Goal: Entertainment & Leisure: Consume media (video, audio)

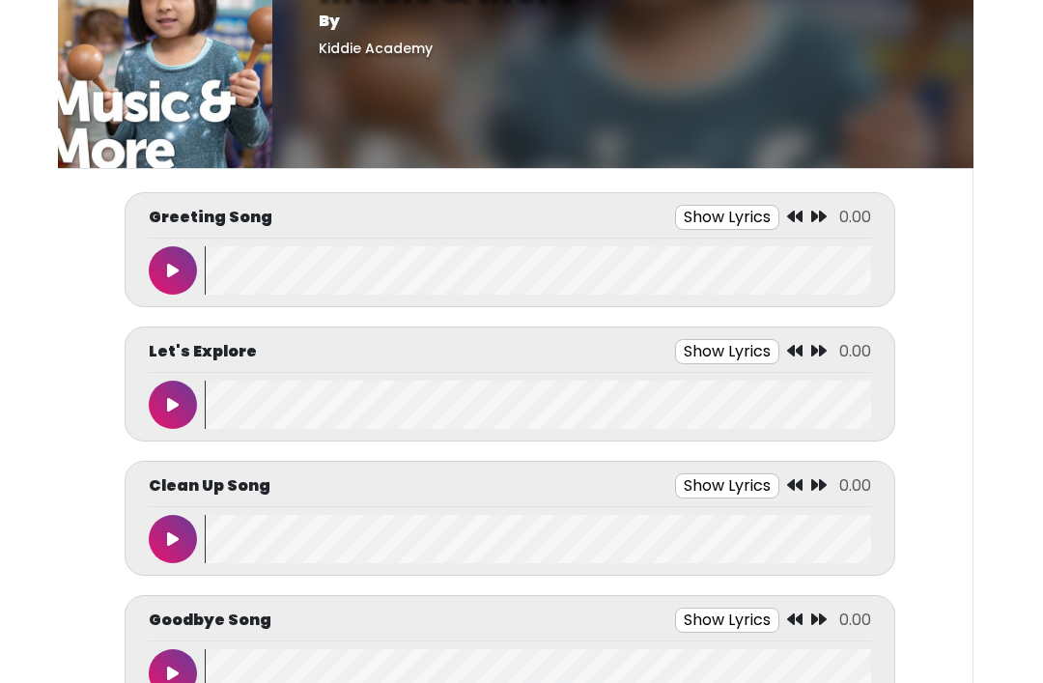
scroll to position [57, 0]
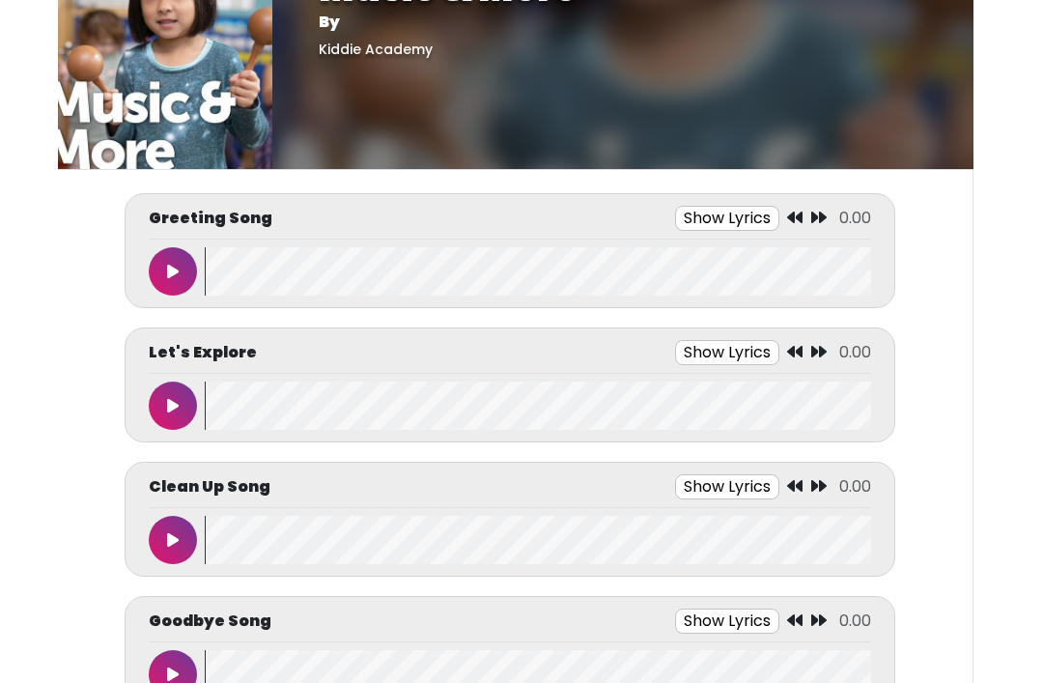
click at [726, 218] on button "Show Lyrics" at bounding box center [727, 218] width 104 height 25
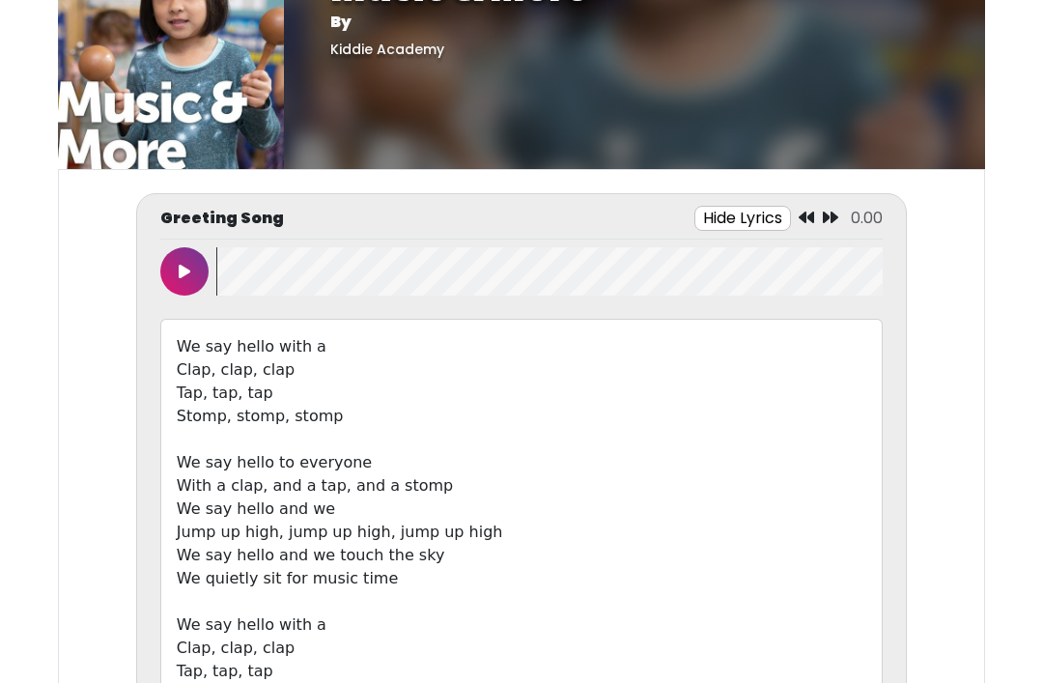
scroll to position [56, 0]
click at [183, 271] on icon at bounding box center [185, 272] width 12 height 15
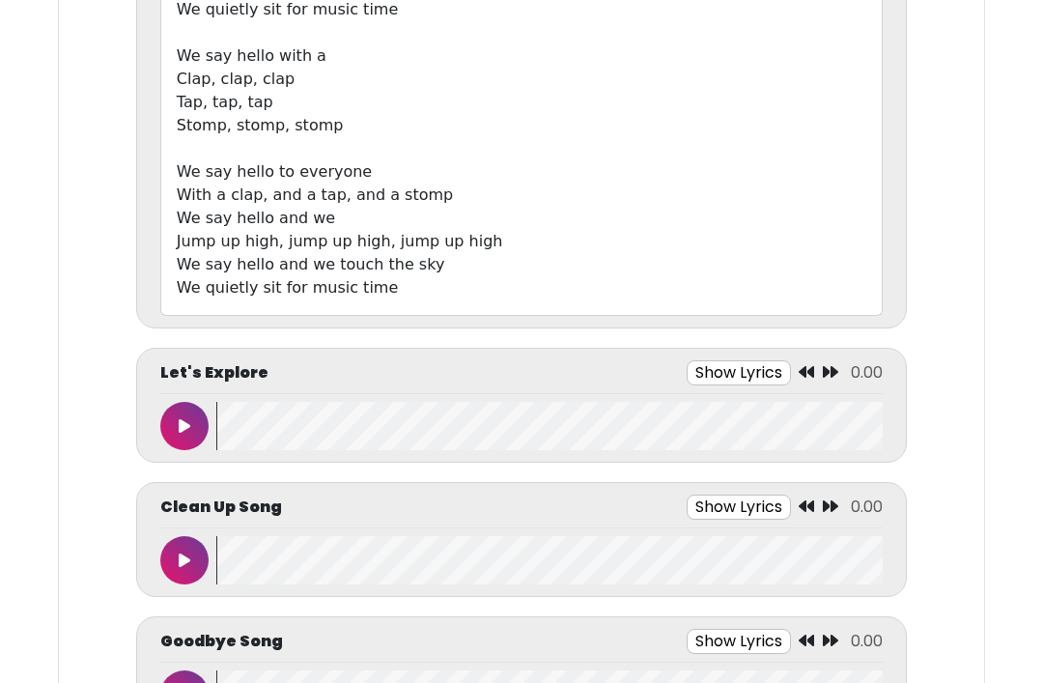
scroll to position [628, 0]
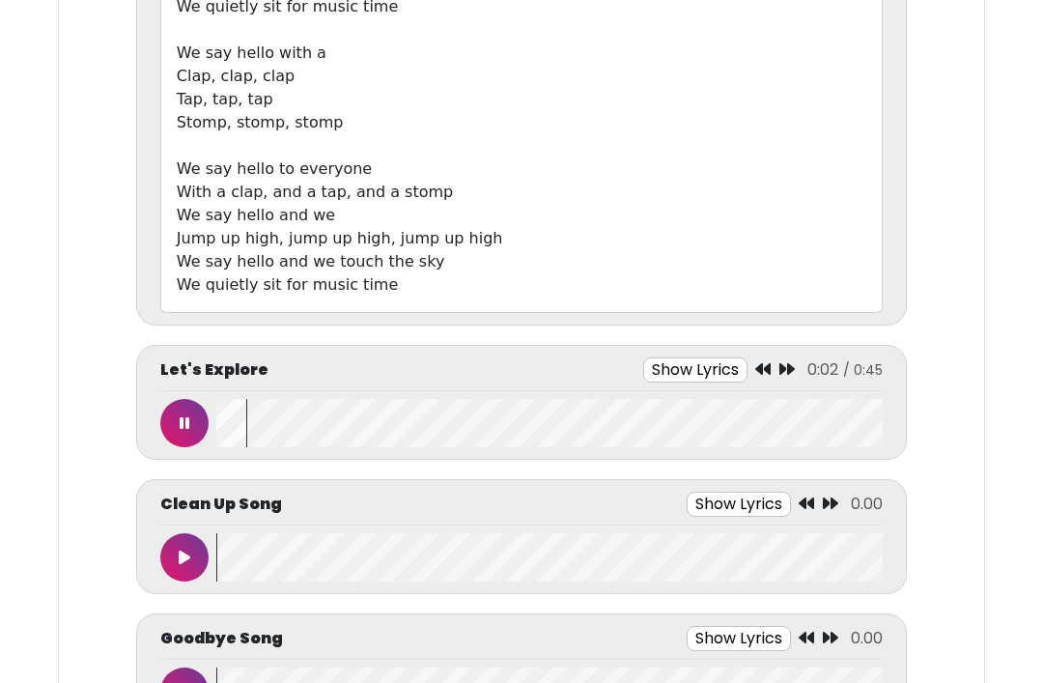
click at [718, 376] on button "Show Lyrics" at bounding box center [695, 369] width 104 height 25
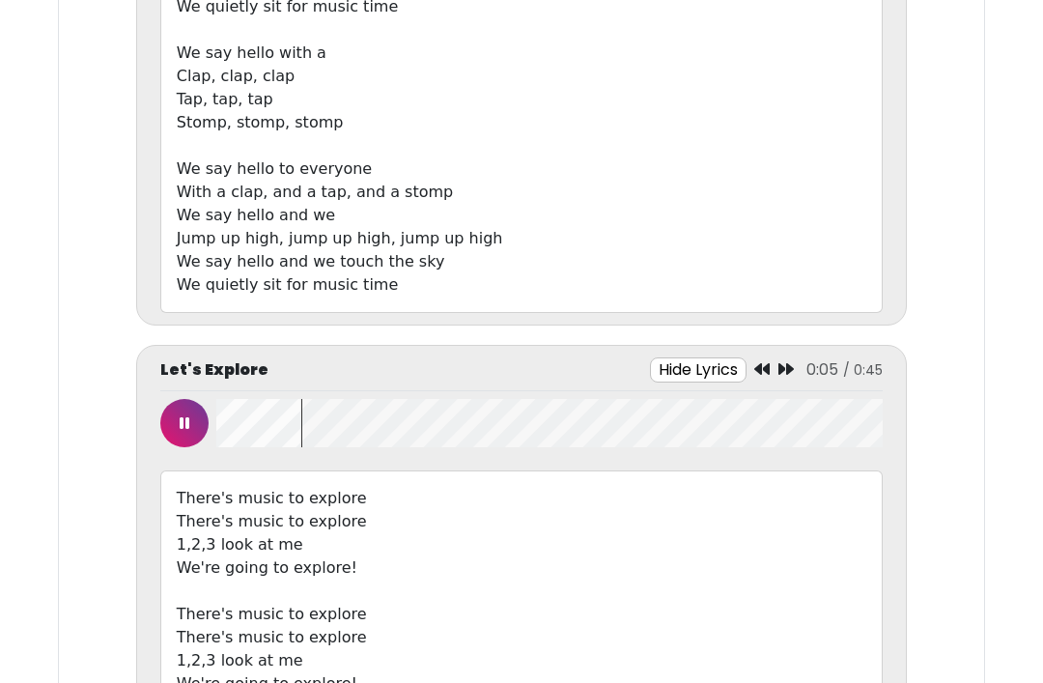
click at [190, 437] on button at bounding box center [184, 423] width 48 height 48
click at [181, 424] on icon at bounding box center [185, 422] width 12 height 15
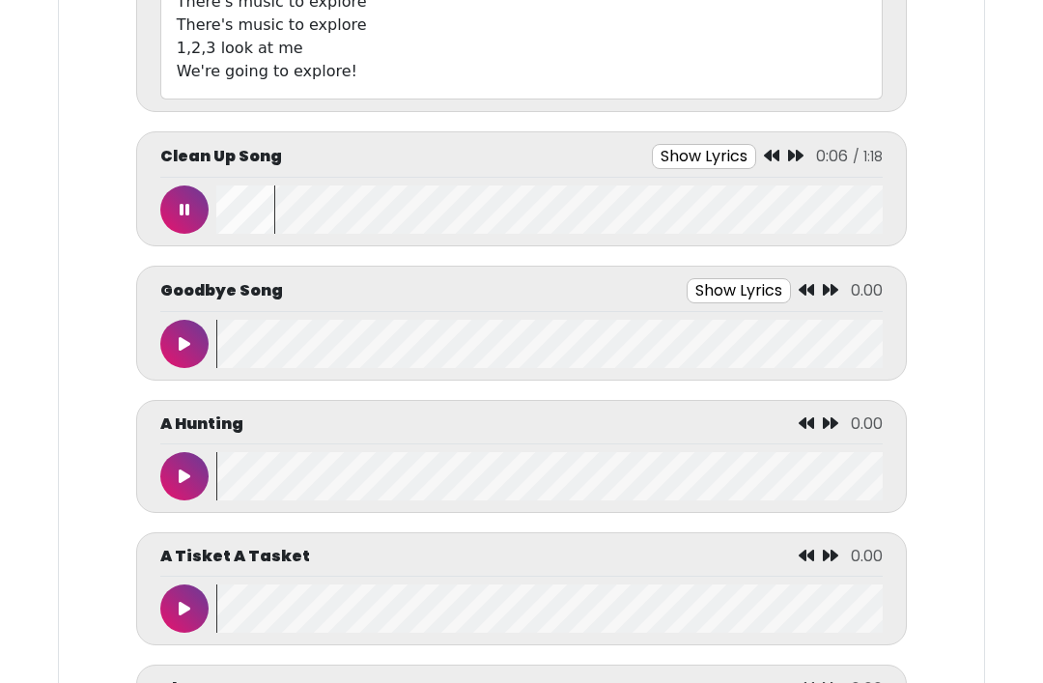
scroll to position [1233, 0]
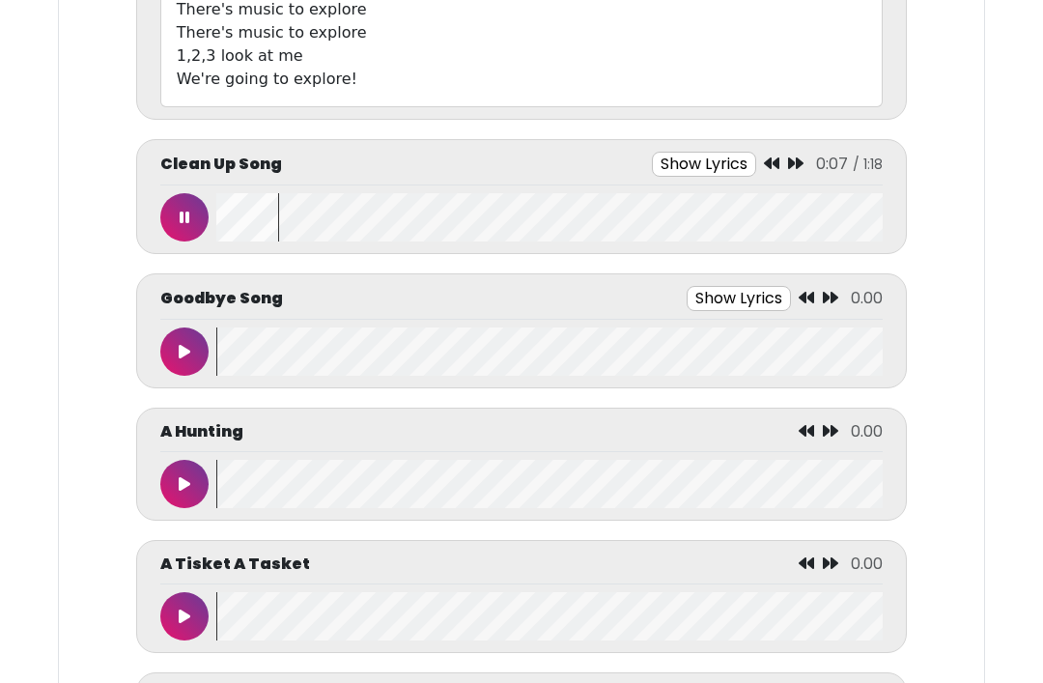
click at [714, 167] on button "Show Lyrics" at bounding box center [704, 164] width 104 height 25
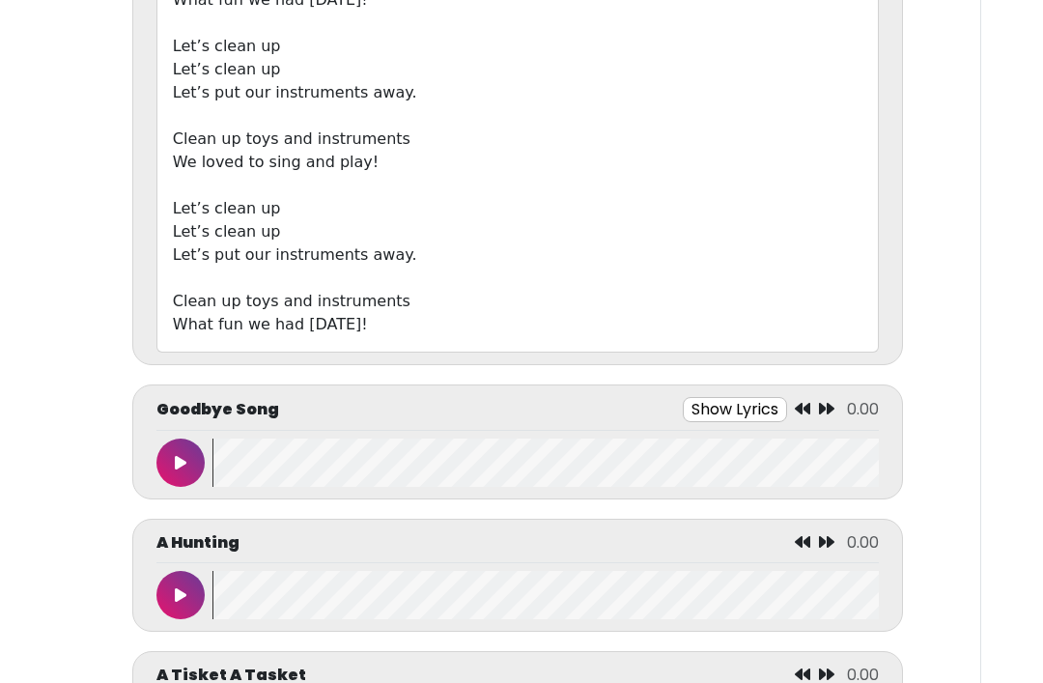
scroll to position [1804, 0]
click at [687, 403] on button "Show Lyrics" at bounding box center [690, 408] width 104 height 25
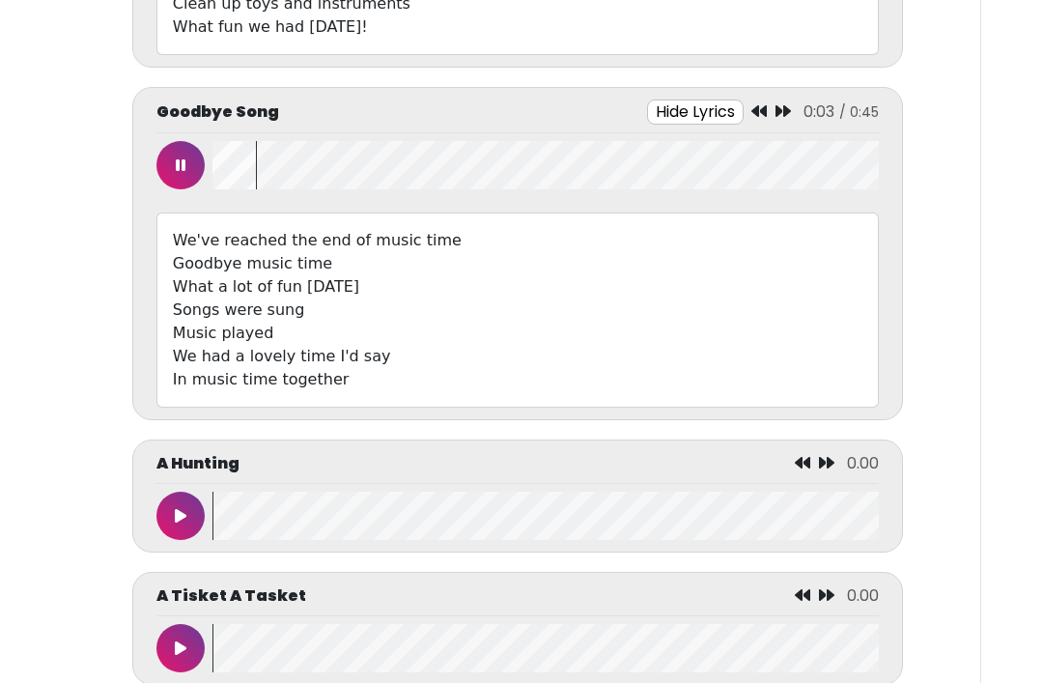
scroll to position [2114, 0]
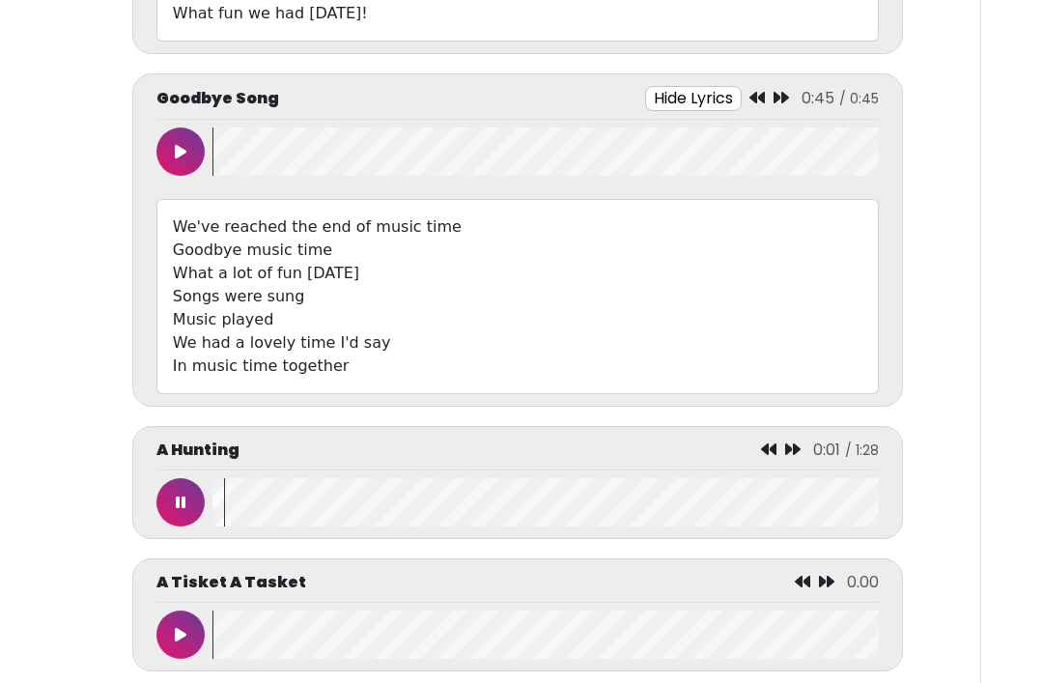
click at [180, 499] on icon at bounding box center [181, 501] width 10 height 15
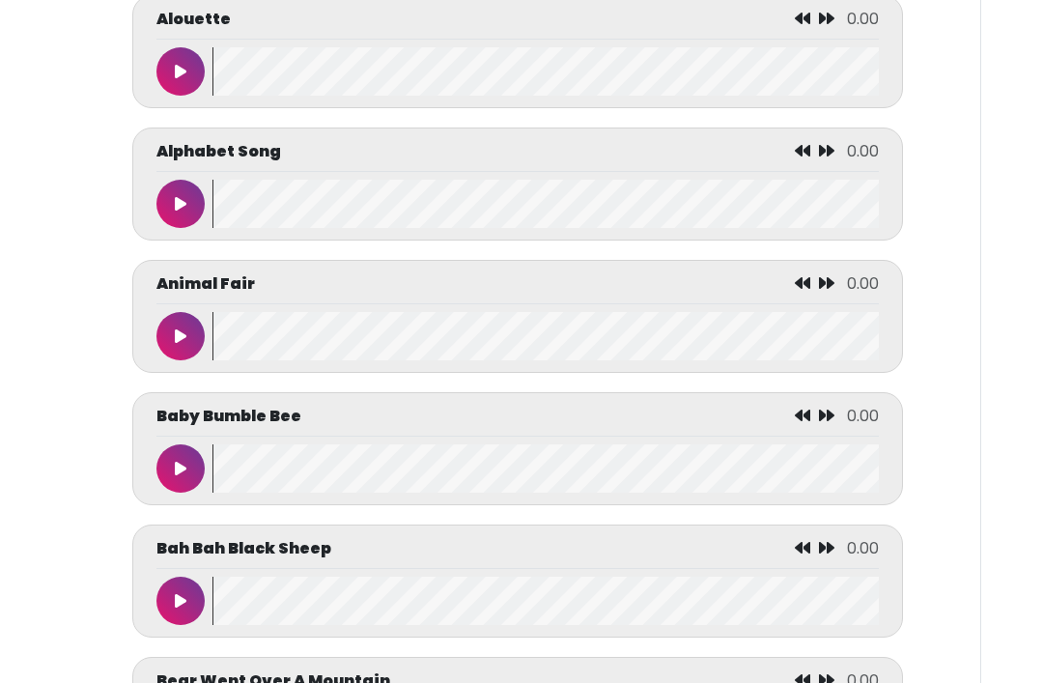
scroll to position [2810, 0]
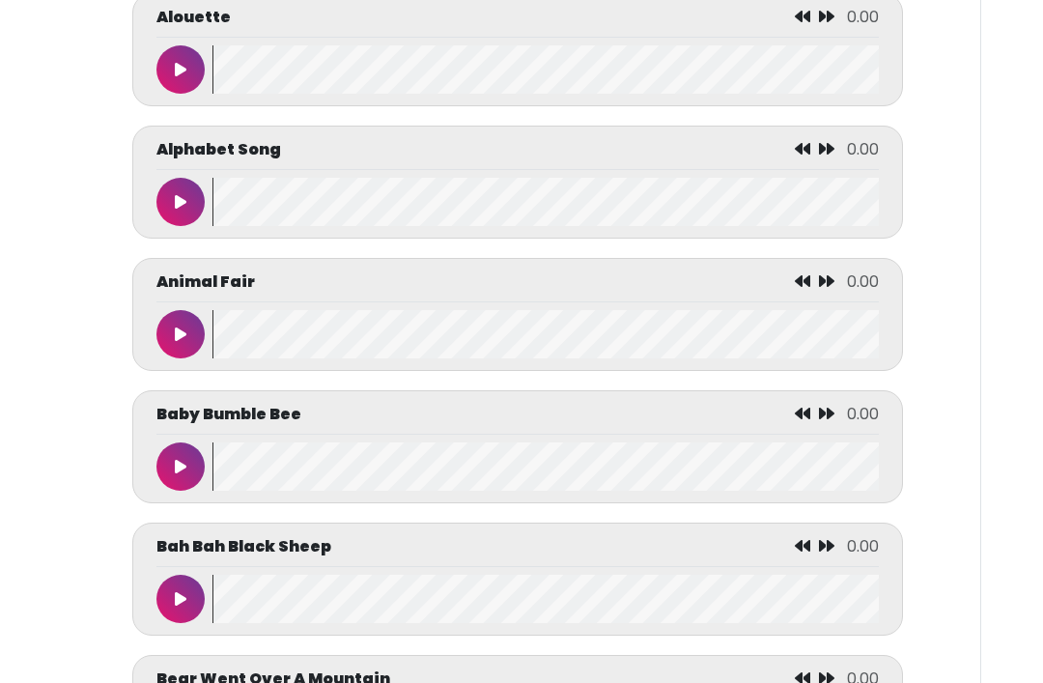
click at [187, 206] on button at bounding box center [180, 203] width 48 height 48
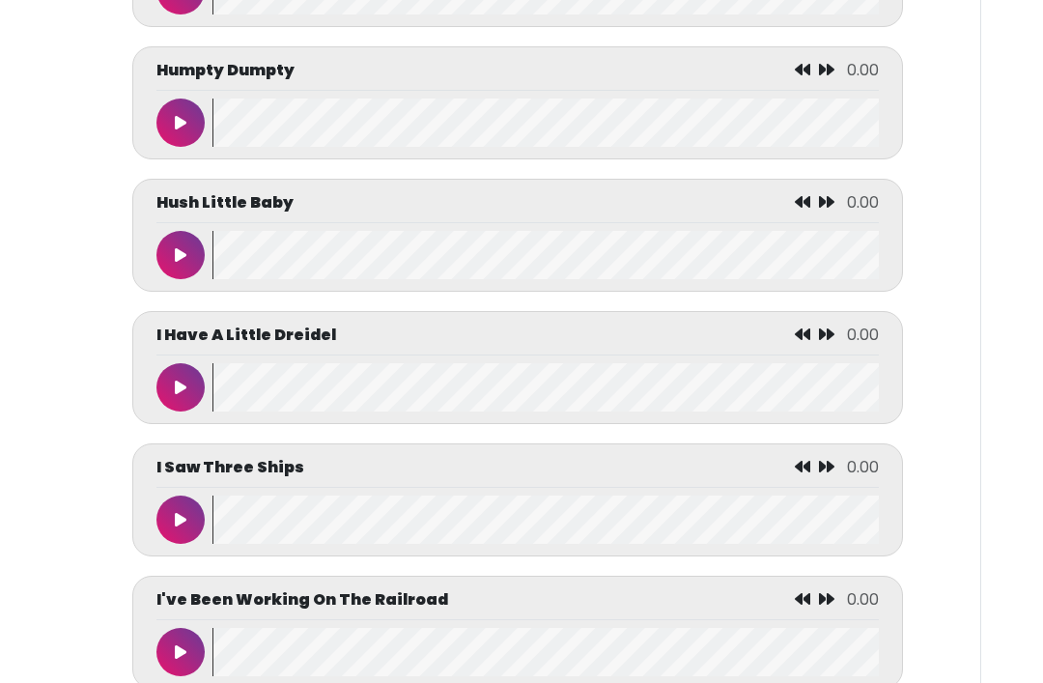
scroll to position [6464, 0]
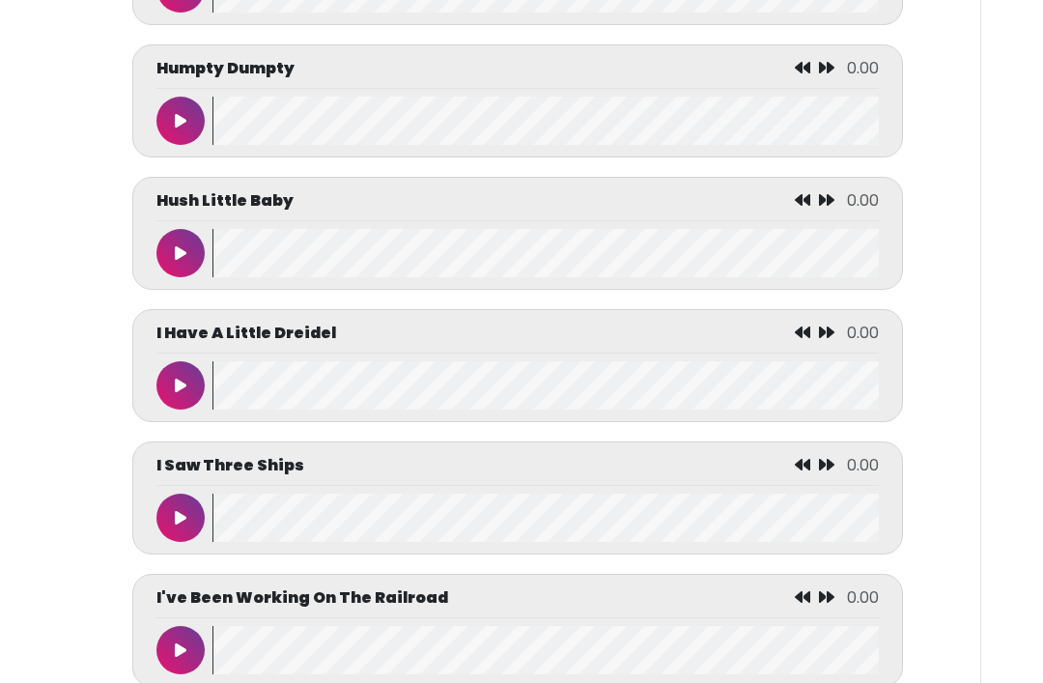
click at [181, 261] on icon at bounding box center [181, 252] width 12 height 15
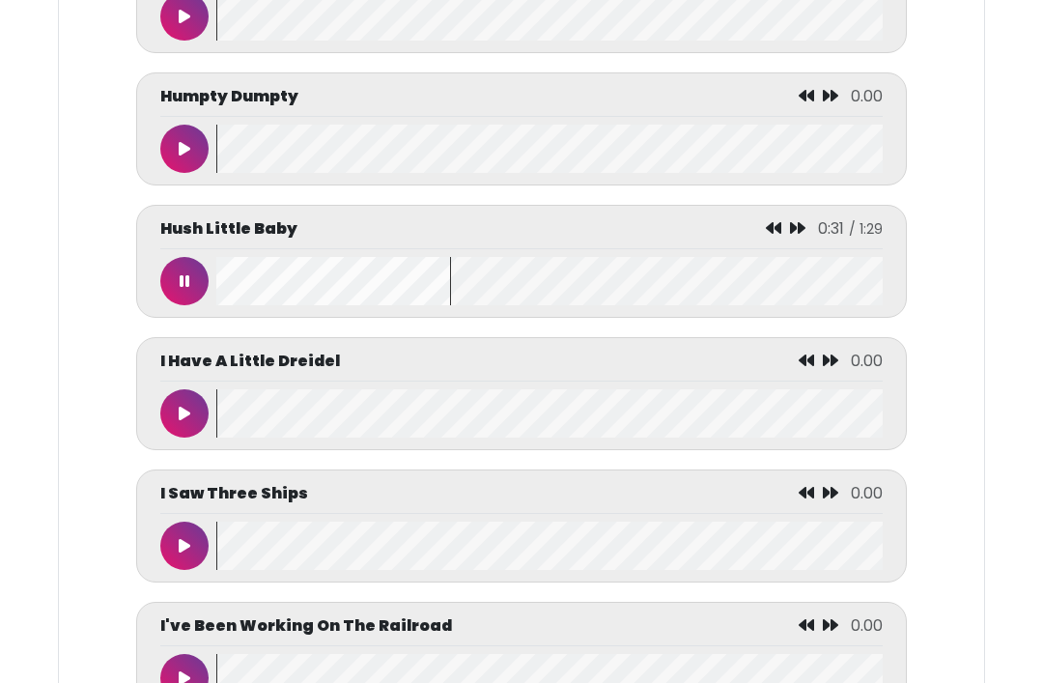
scroll to position [6434, 0]
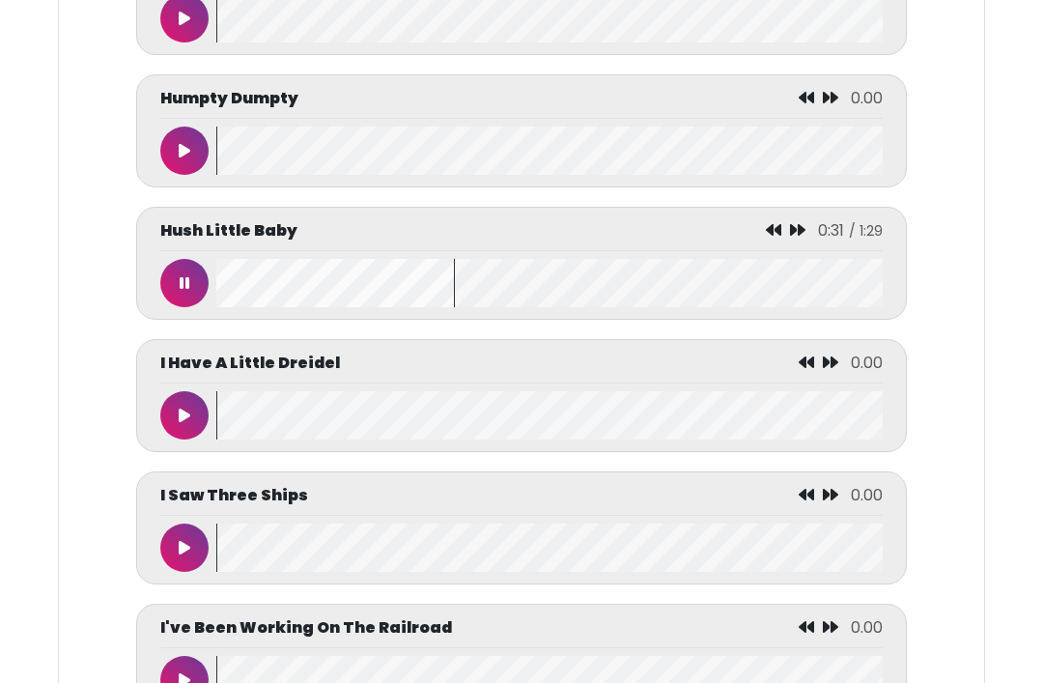
click at [192, 307] on button at bounding box center [184, 283] width 48 height 48
